Goal: Information Seeking & Learning: Check status

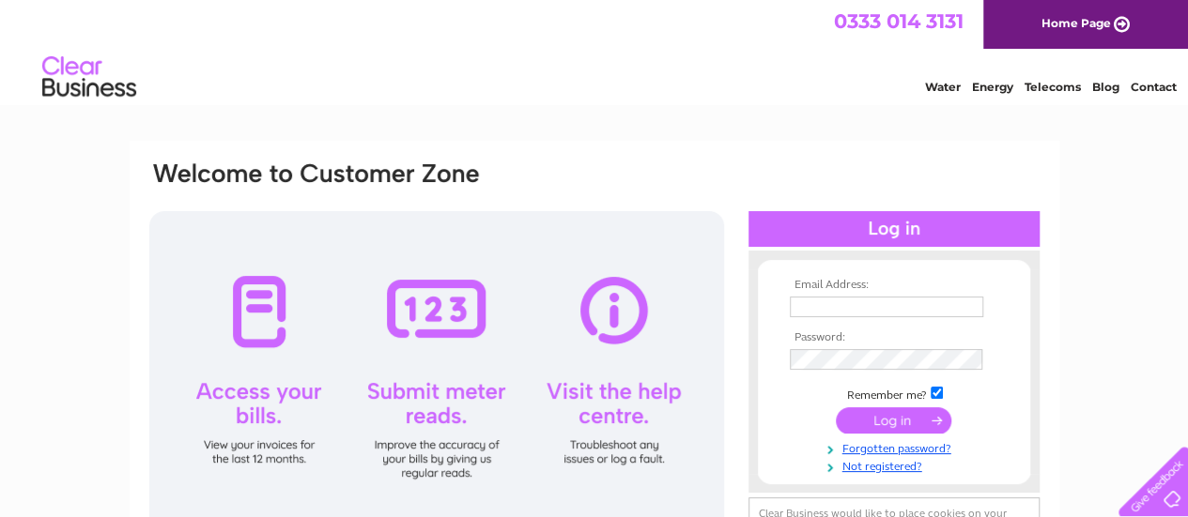
type input "[EMAIL_ADDRESS][DOMAIN_NAME]"
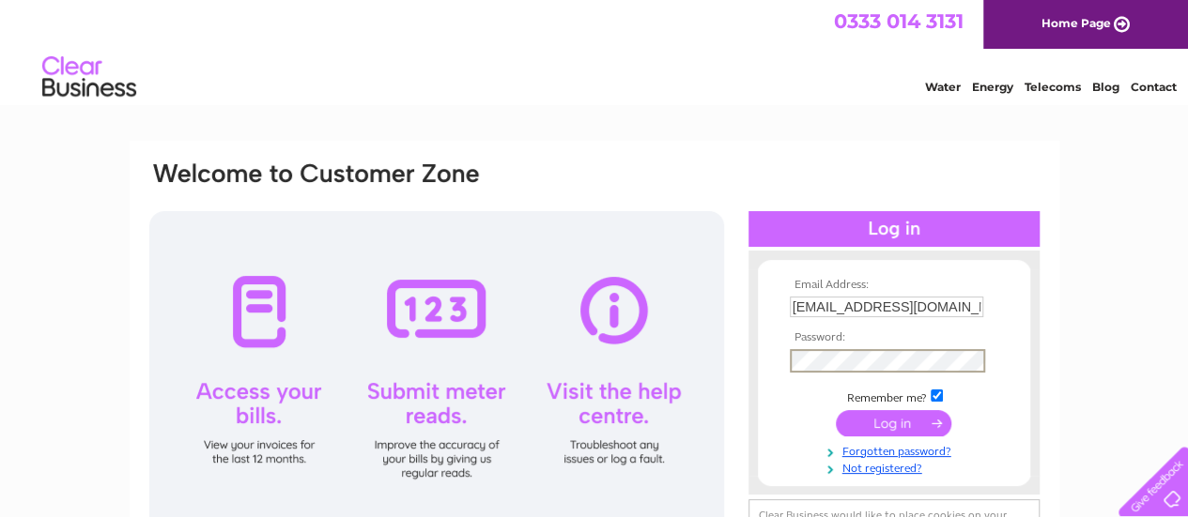
click at [836, 410] on input "submit" at bounding box center [893, 423] width 115 height 26
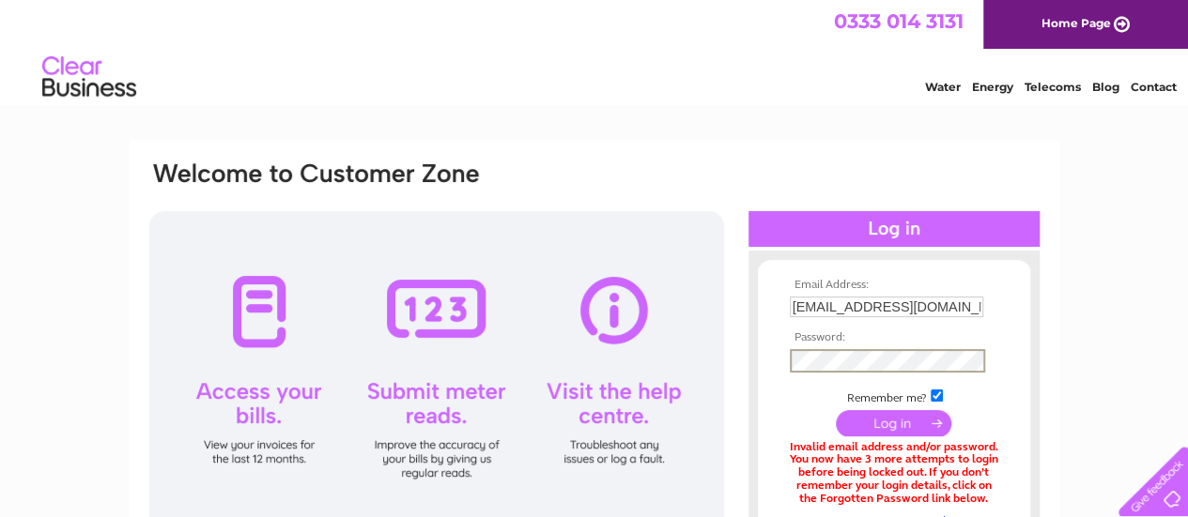
click at [836, 410] on input "submit" at bounding box center [893, 423] width 115 height 26
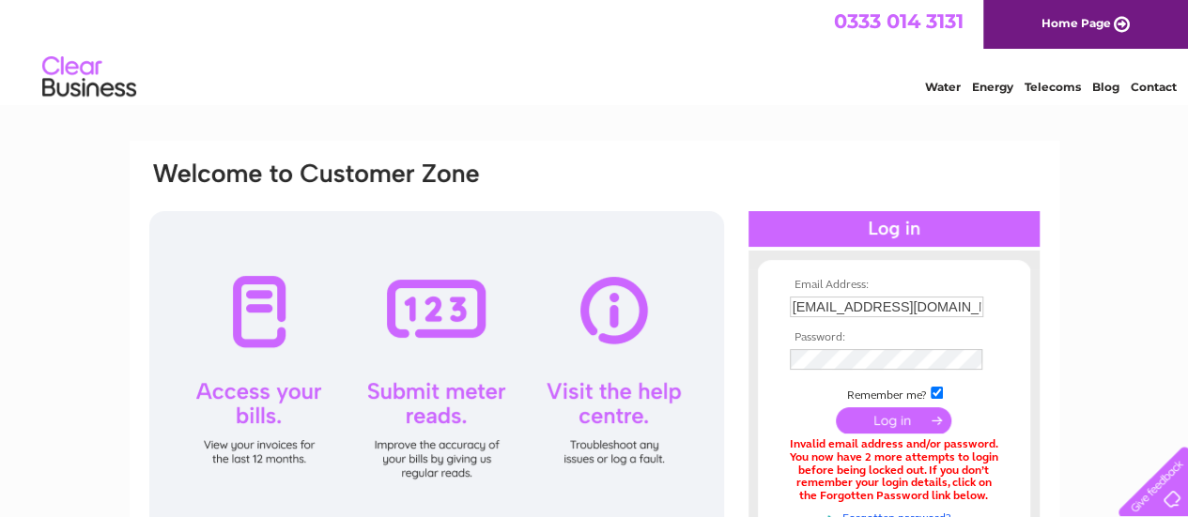
click at [885, 421] on input "submit" at bounding box center [893, 421] width 115 height 26
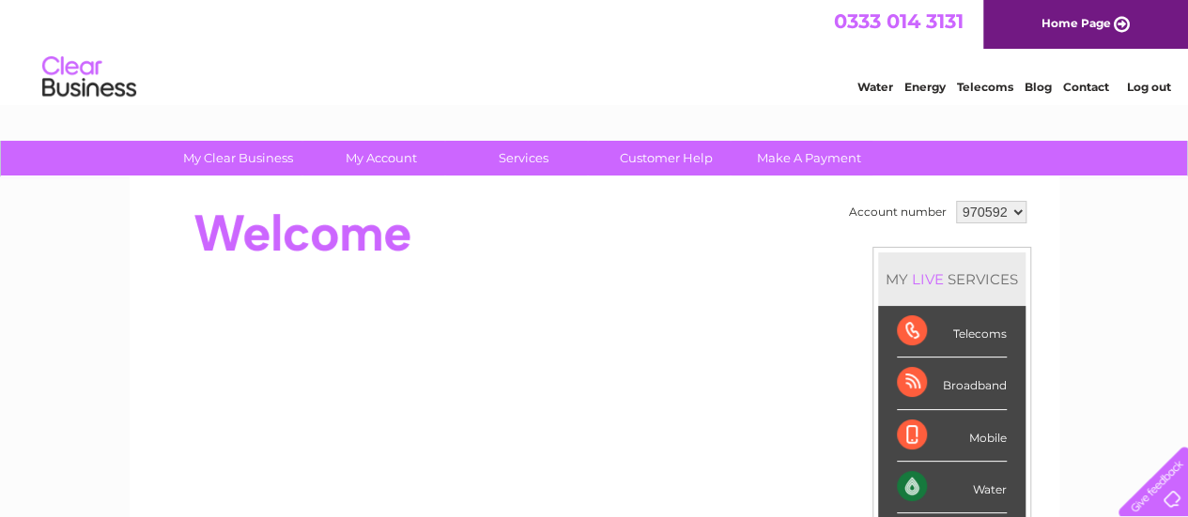
drag, startPoint x: 1196, startPoint y: 255, endPoint x: 1101, endPoint y: 48, distance: 228.2
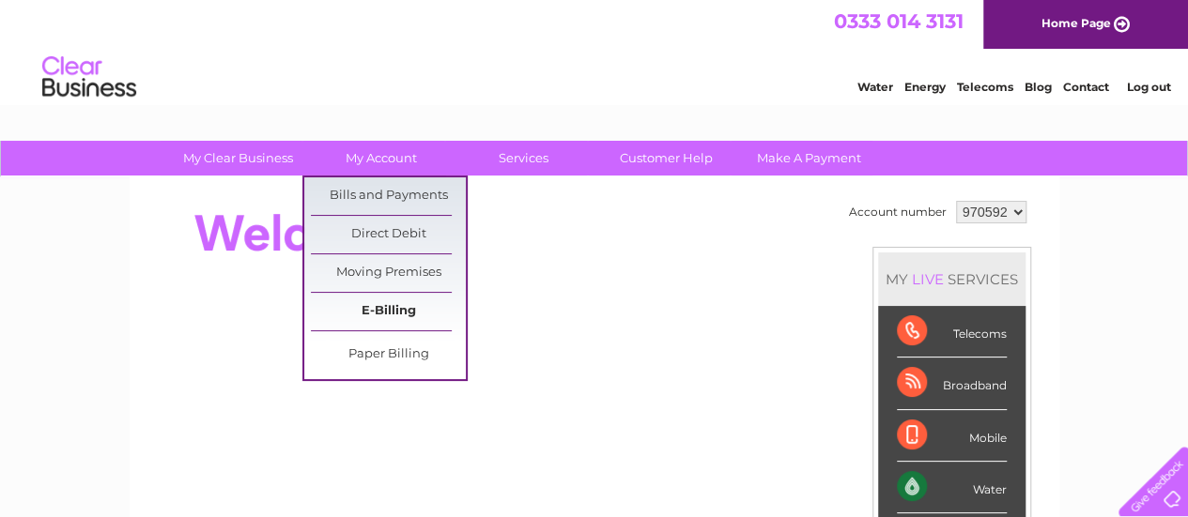
click at [388, 317] on link "E-Billing" at bounding box center [388, 312] width 155 height 38
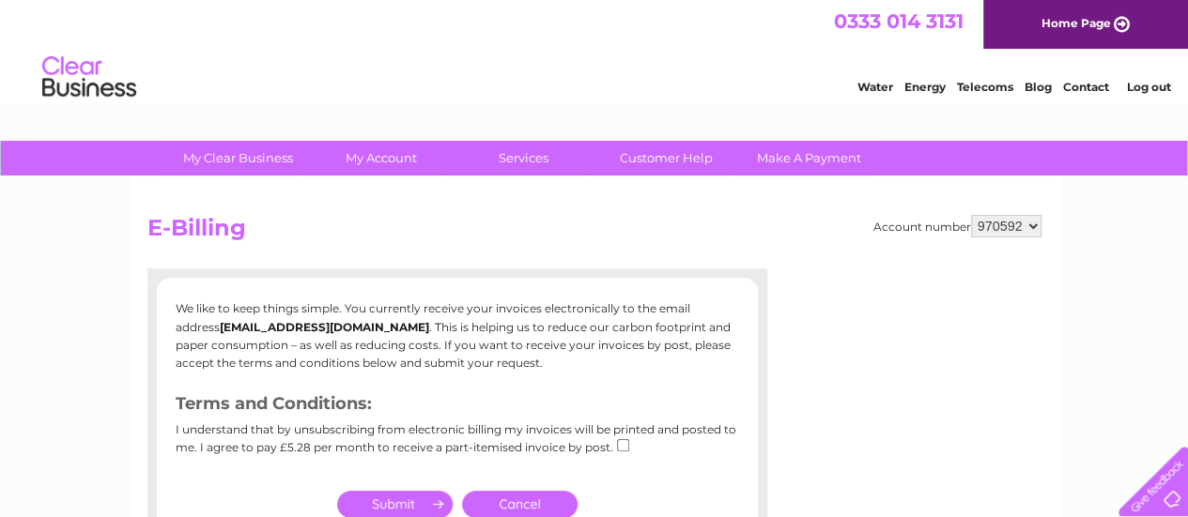
click at [585, 210] on div "Account number 970592 E-Billing We like to keep things simple. You currently re…" at bounding box center [595, 440] width 930 height 526
click at [560, 446] on div "I understand that by unsubscribing from electronic billing my invoices will be …" at bounding box center [457, 445] width 563 height 44
click at [567, 415] on h3 "Terms and Conditions:" at bounding box center [457, 407] width 563 height 33
click at [565, 390] on div "We like to keep things simple. You currently receive your invoices electronical…" at bounding box center [457, 383] width 601 height 167
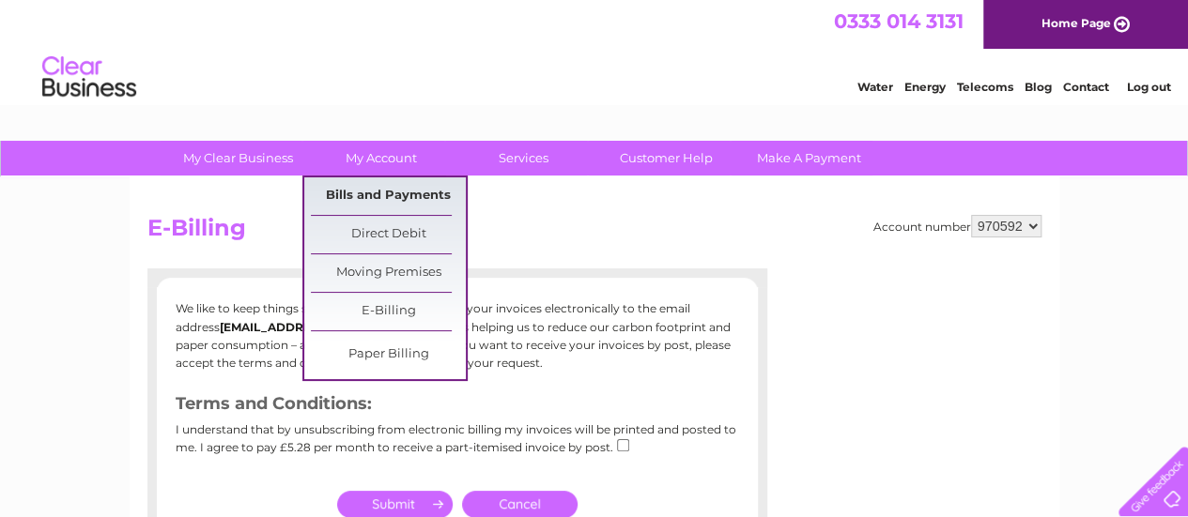
click at [385, 199] on link "Bills and Payments" at bounding box center [388, 196] width 155 height 38
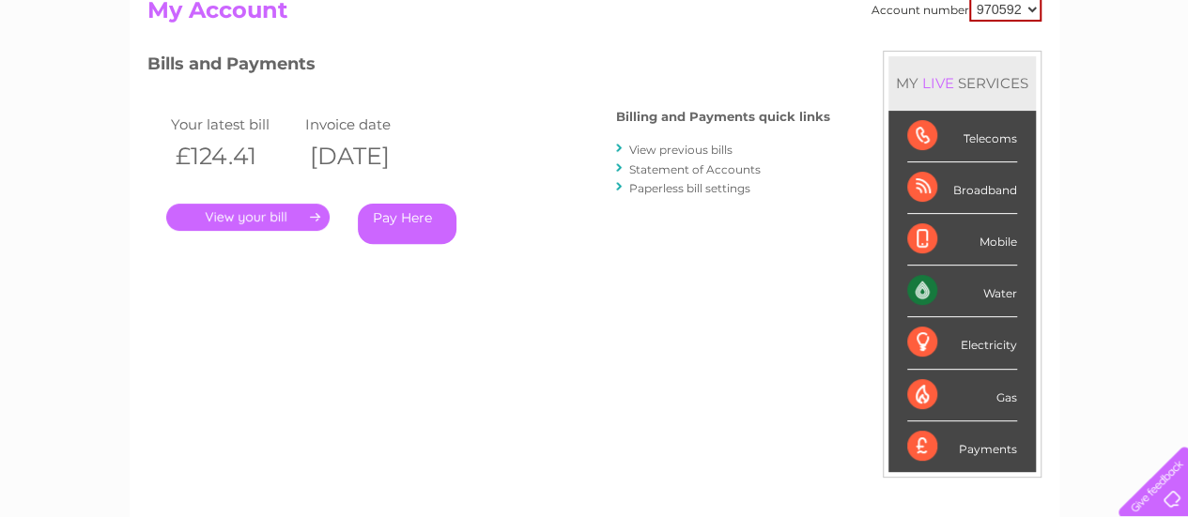
scroll to position [103, 0]
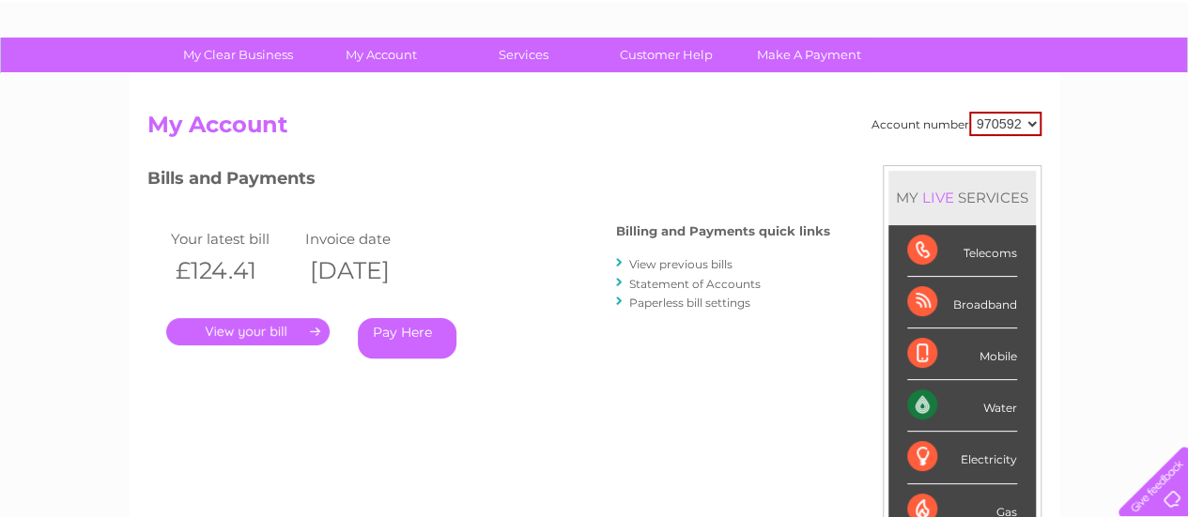
click at [214, 320] on link "." at bounding box center [247, 331] width 163 height 27
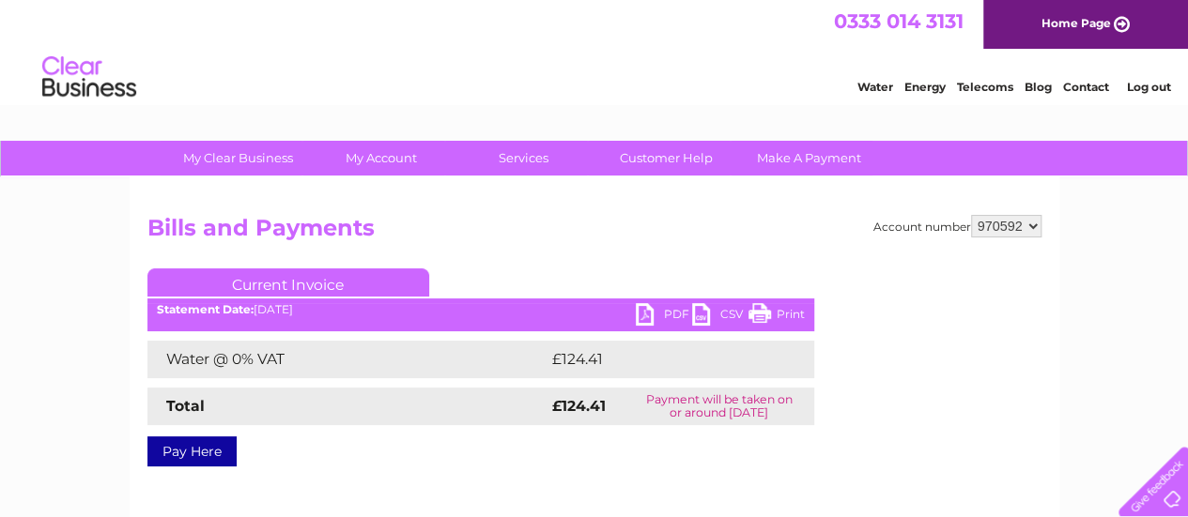
click at [608, 247] on h2 "Bills and Payments" at bounding box center [594, 233] width 894 height 36
click at [729, 52] on div "Water Energy Telecoms Blog Contact Log out" at bounding box center [594, 79] width 1188 height 61
drag, startPoint x: 1192, startPoint y: 167, endPoint x: 1155, endPoint y: 55, distance: 117.6
click at [1159, 502] on div at bounding box center [1149, 477] width 77 height 77
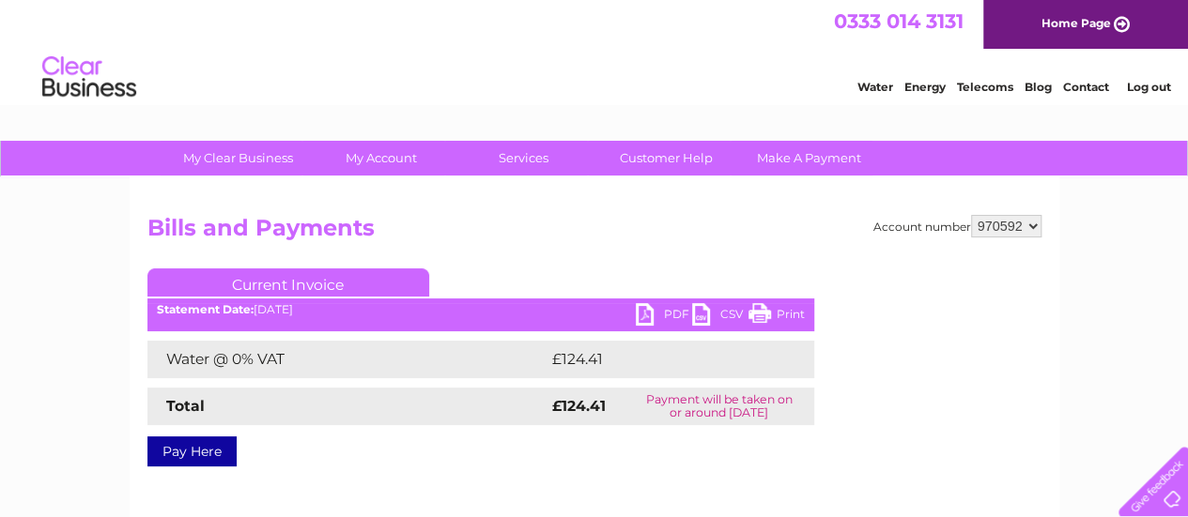
drag, startPoint x: 1104, startPoint y: 286, endPoint x: 1111, endPoint y: 300, distance: 14.7
